Goal: Task Accomplishment & Management: Manage account settings

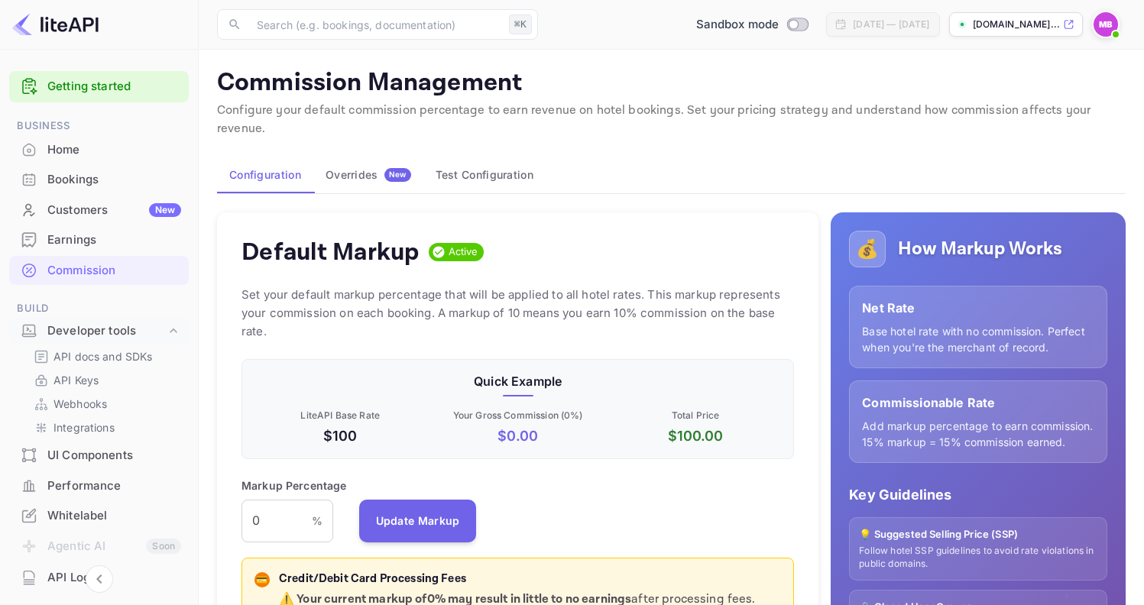
scroll to position [260, 542]
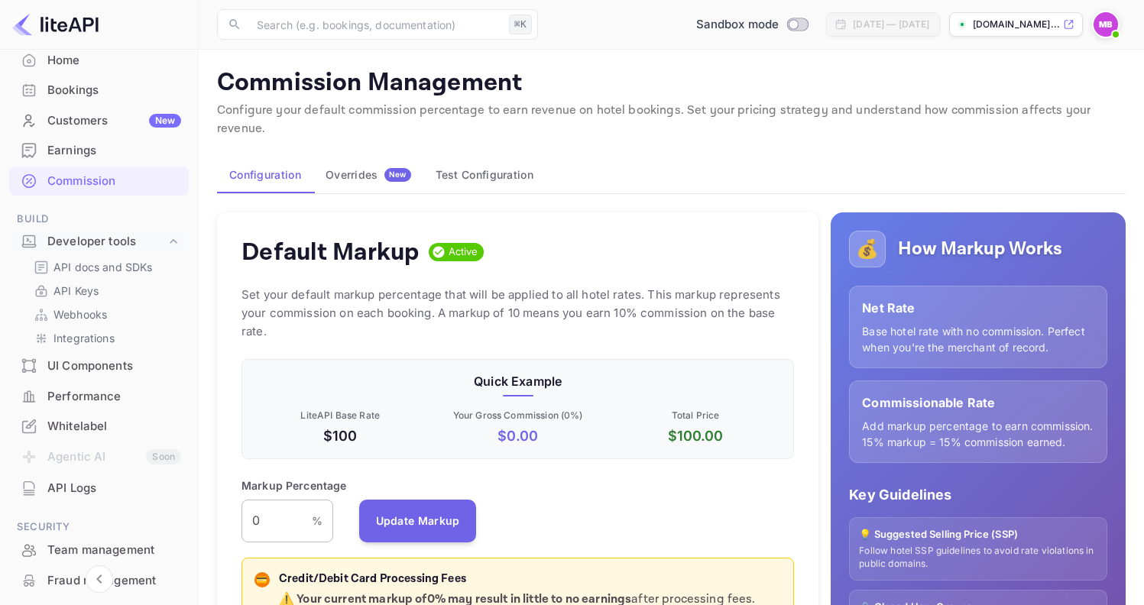
click at [283, 500] on input "0" at bounding box center [276, 521] width 70 height 43
click at [420, 517] on button "Update Markup" at bounding box center [418, 520] width 118 height 43
click at [265, 500] on input "6" at bounding box center [276, 521] width 70 height 43
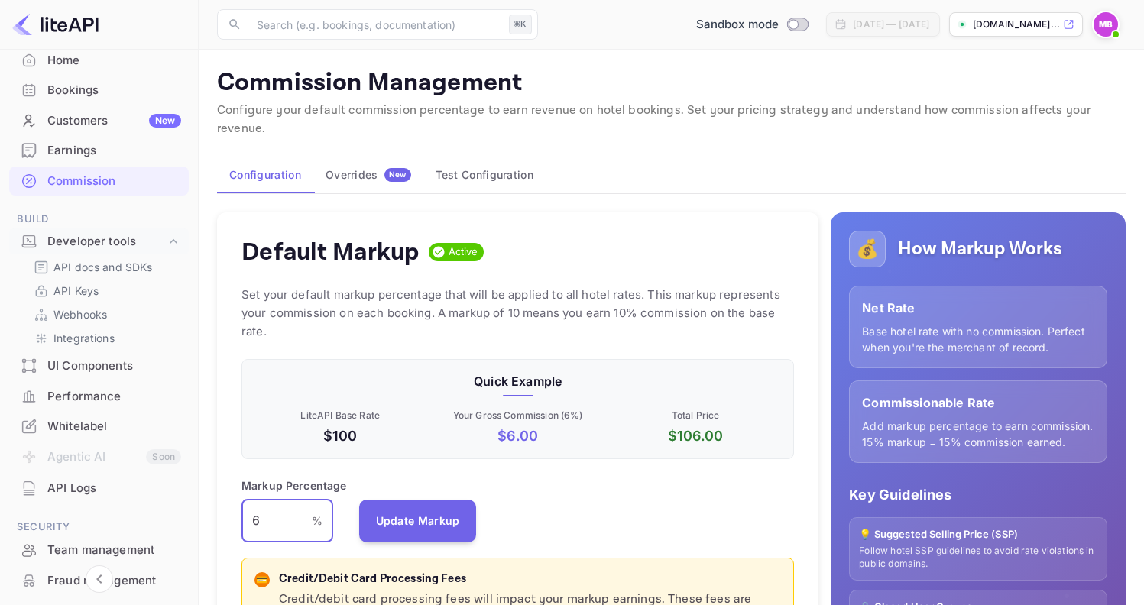
click at [265, 500] on input "6" at bounding box center [276, 521] width 70 height 43
click at [407, 502] on button "Update Markup" at bounding box center [418, 520] width 118 height 43
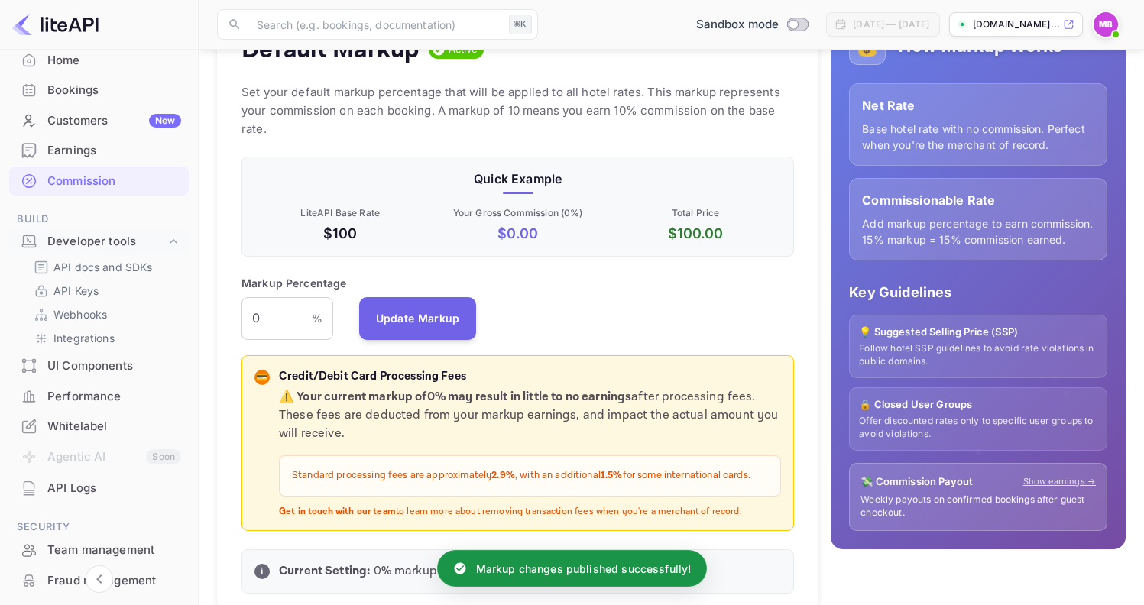
scroll to position [208, 0]
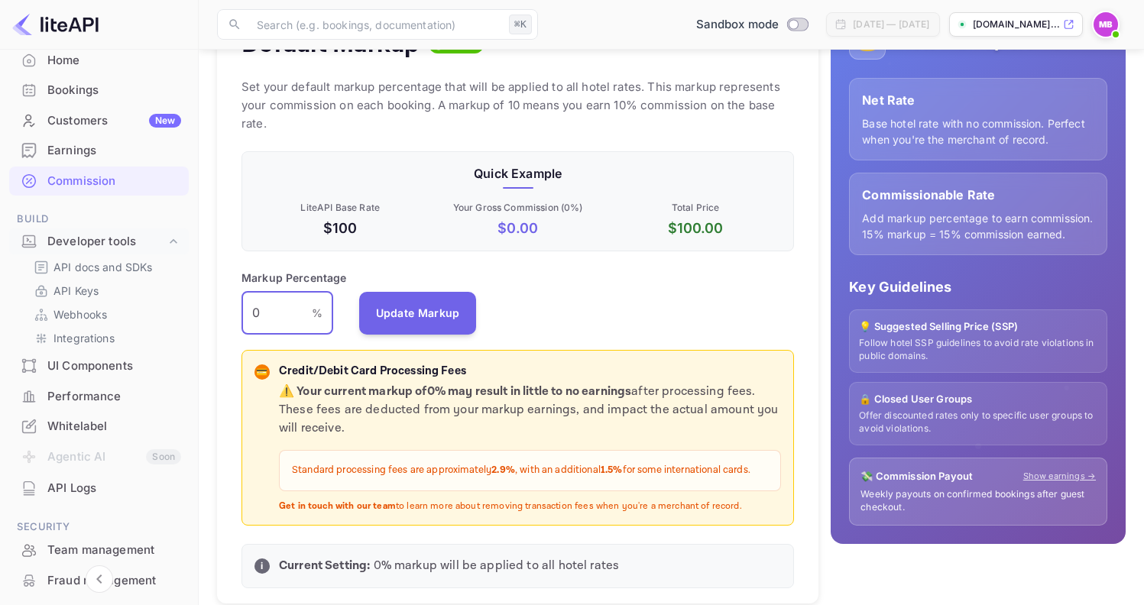
click at [256, 306] on input "0" at bounding box center [276, 313] width 70 height 43
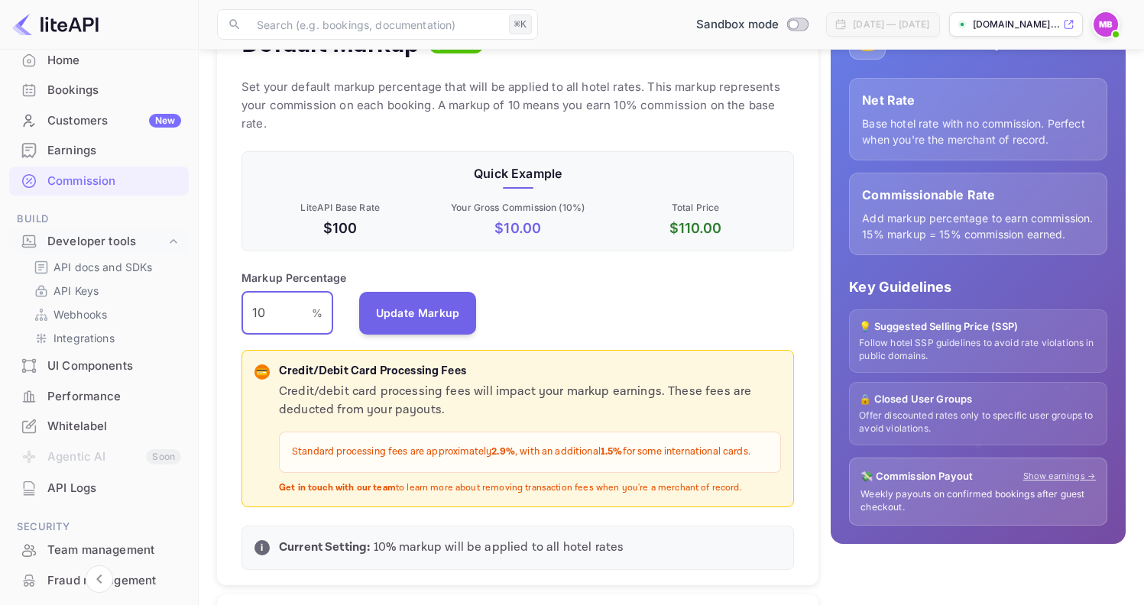
type input "1"
type input "2"
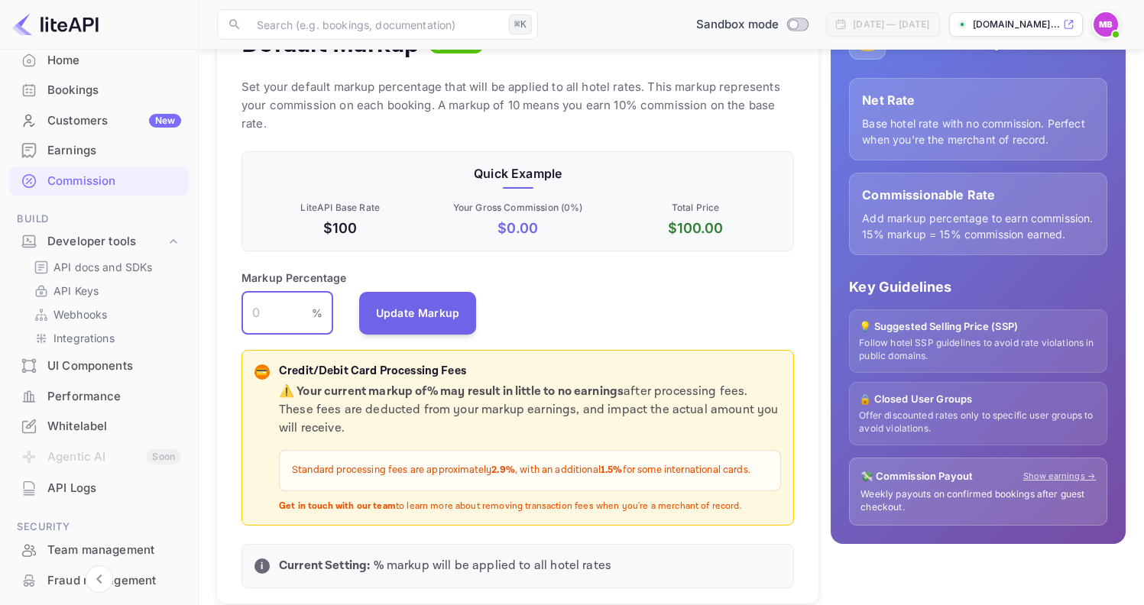
type input "5"
type input "6"
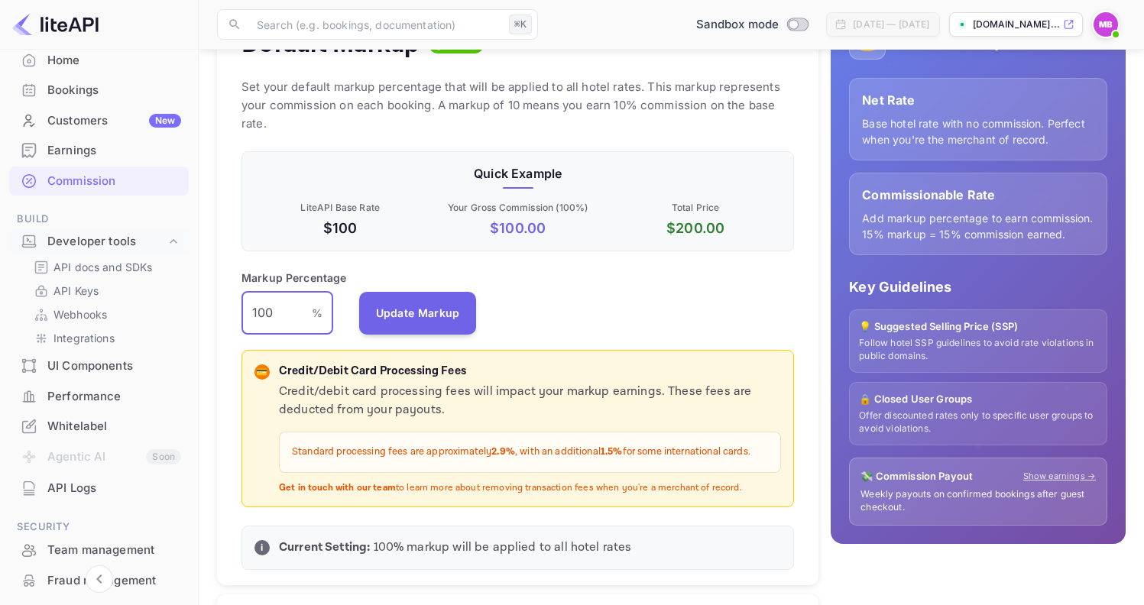
click at [263, 292] on input "100" at bounding box center [276, 313] width 70 height 43
click at [400, 291] on button "Update Markup" at bounding box center [418, 312] width 118 height 43
click at [261, 294] on input "10" at bounding box center [276, 313] width 70 height 43
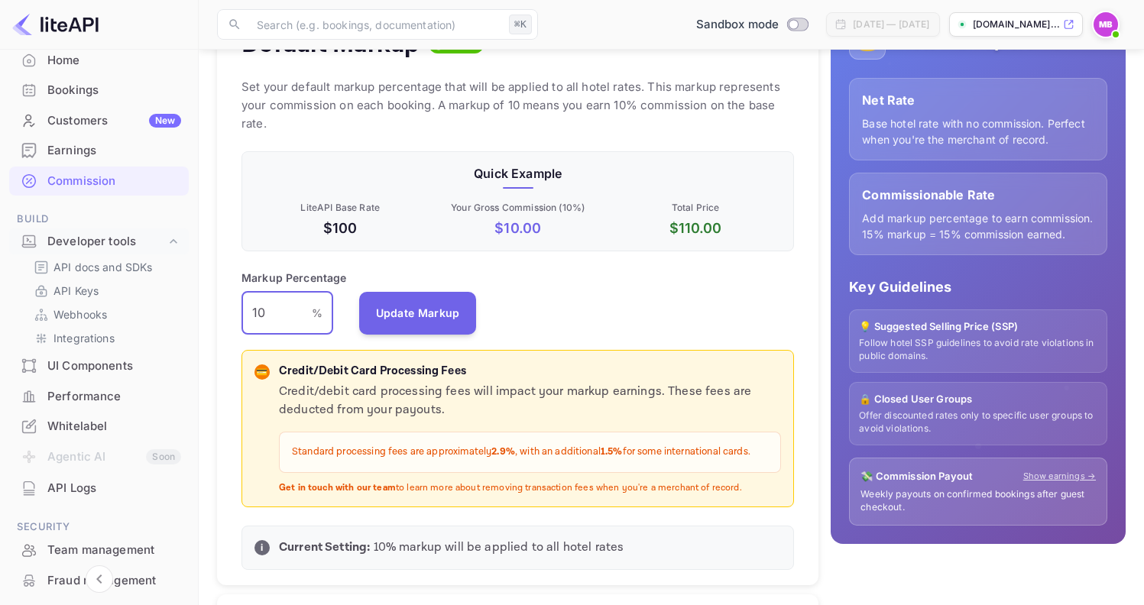
click at [261, 294] on input "10" at bounding box center [276, 313] width 70 height 43
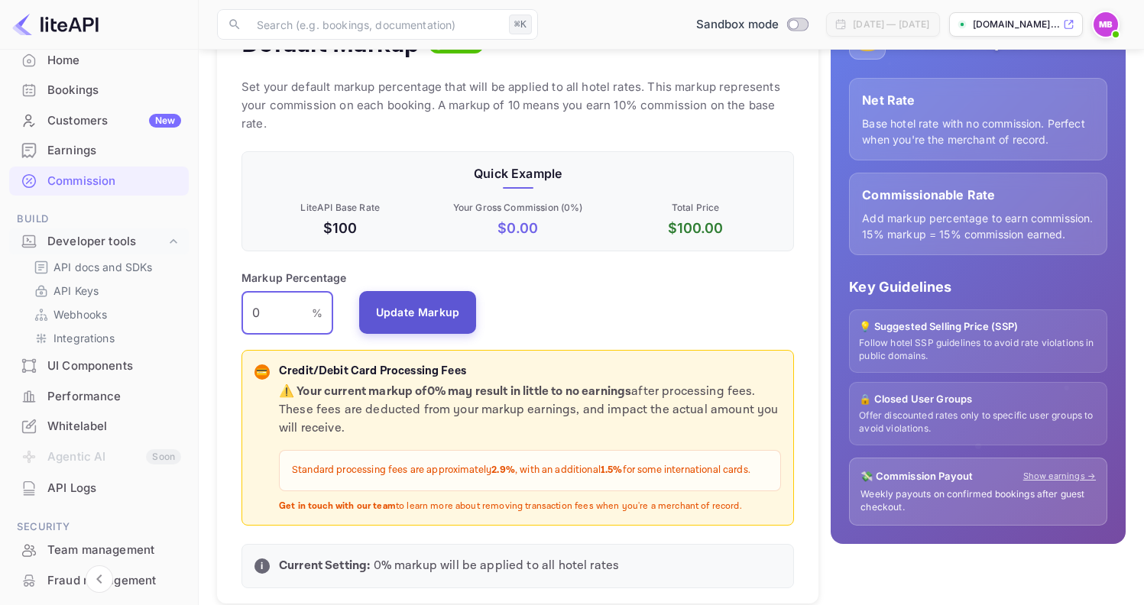
type input "0"
click at [431, 297] on button "Update Markup" at bounding box center [418, 312] width 118 height 43
